Goal: Task Accomplishment & Management: Complete application form

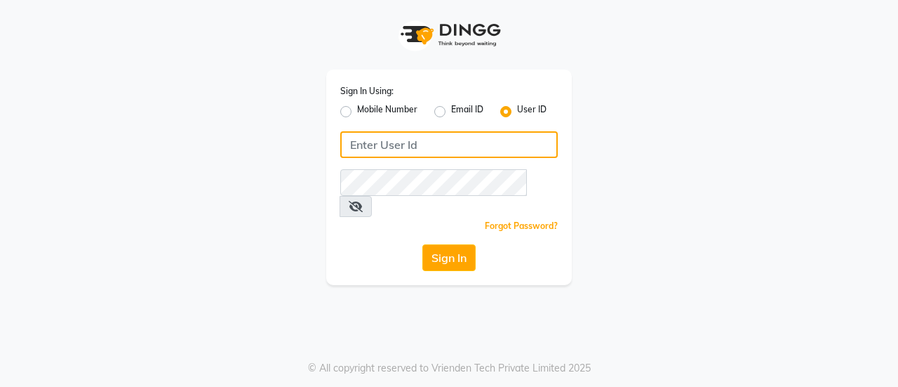
type input "7760179992"
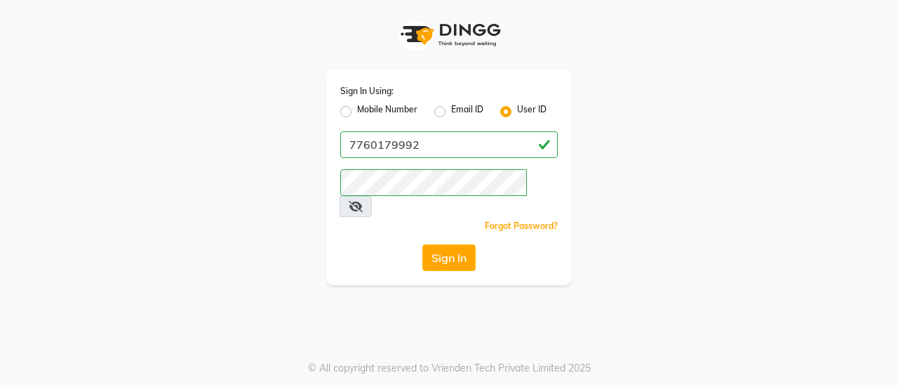
click at [357, 112] on label "Mobile Number" at bounding box center [387, 111] width 60 height 17
click at [357, 112] on input "Mobile Number" at bounding box center [361, 107] width 9 height 9
radio input "true"
radio input "false"
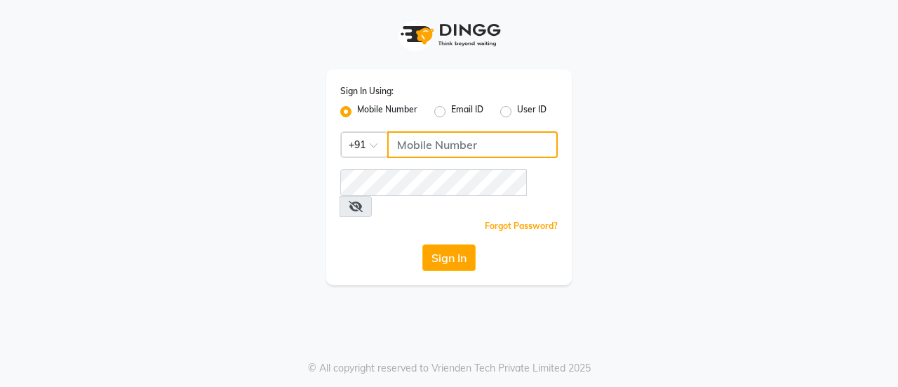
click at [412, 140] on input "Username" at bounding box center [472, 144] width 171 height 27
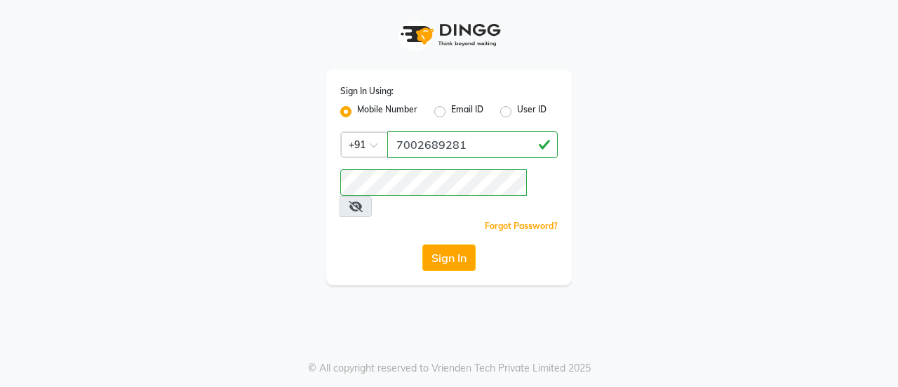
drag, startPoint x: 438, startPoint y: 163, endPoint x: 489, endPoint y: 231, distance: 84.6
click at [489, 244] on div "Sign In" at bounding box center [449, 257] width 218 height 27
click at [444, 244] on button "Sign In" at bounding box center [448, 257] width 53 height 27
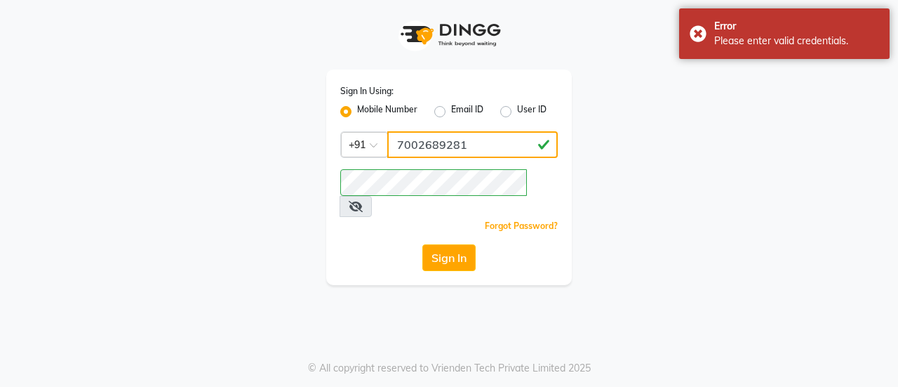
click at [476, 145] on input "7002689281" at bounding box center [472, 144] width 171 height 27
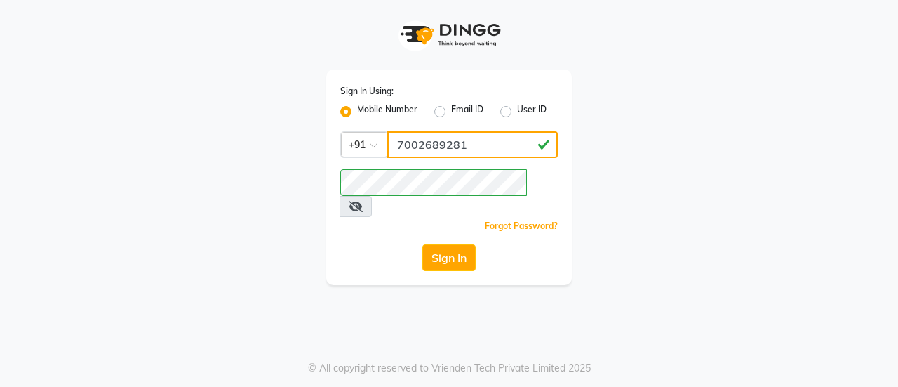
type input "7411165600"
drag, startPoint x: 504, startPoint y: 269, endPoint x: 462, endPoint y: 229, distance: 58.6
click at [462, 229] on div "Sign In Using: Mobile Number Email ID User ID Country Code × [PHONE_NUMBER] Rem…" at bounding box center [449, 193] width 898 height 387
drag, startPoint x: 462, startPoint y: 229, endPoint x: 436, endPoint y: 229, distance: 25.3
click at [436, 244] on button "Sign In" at bounding box center [448, 257] width 53 height 27
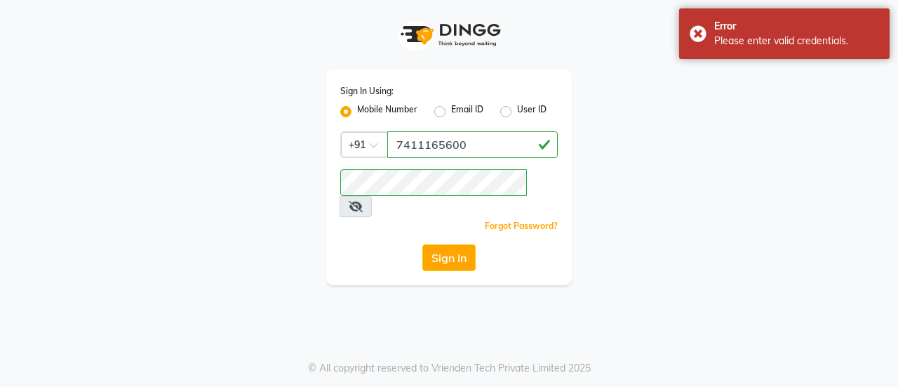
click at [436, 244] on button "Sign In" at bounding box center [448, 257] width 53 height 27
